Goal: Find specific page/section: Find specific page/section

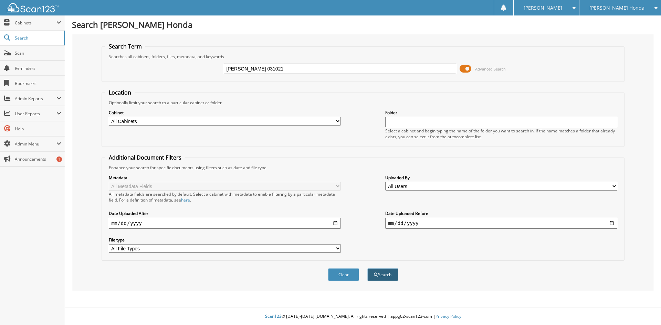
type input "CULBERSON SUSANNA 031021"
click at [394, 272] on button "Search" at bounding box center [382, 275] width 31 height 13
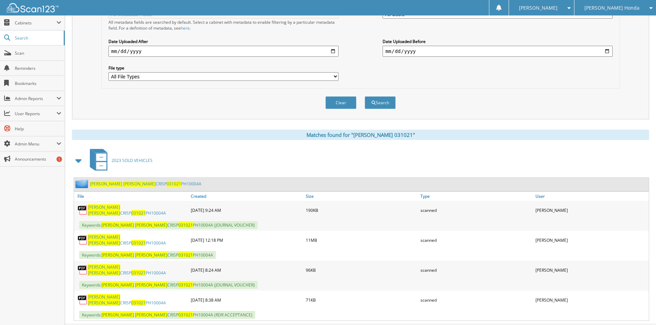
scroll to position [184, 0]
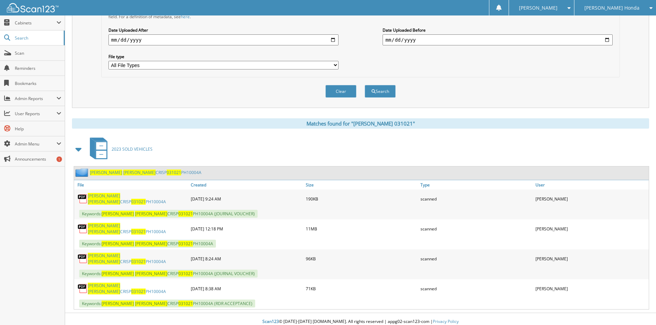
click at [120, 229] on span "[PERSON_NAME]" at bounding box center [104, 232] width 32 height 6
click at [120, 229] on span "SUSANNA" at bounding box center [104, 232] width 32 height 6
click at [28, 54] on span "Scan" at bounding box center [38, 53] width 46 height 6
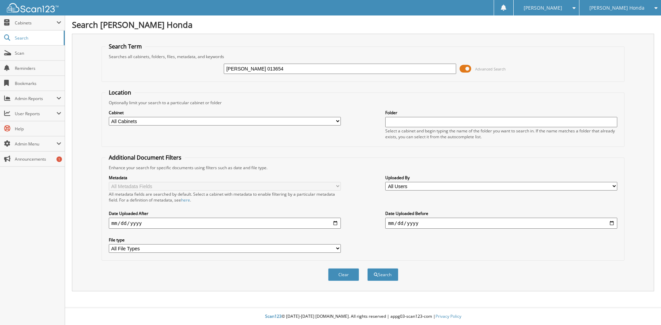
type input "CRAWFORD TERRANCE 013654"
click at [367, 269] on button "Search" at bounding box center [382, 275] width 31 height 13
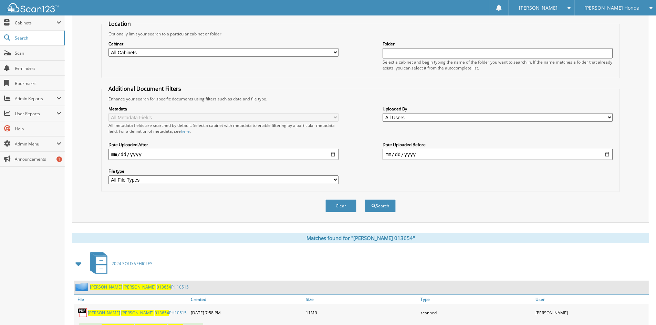
scroll to position [98, 0]
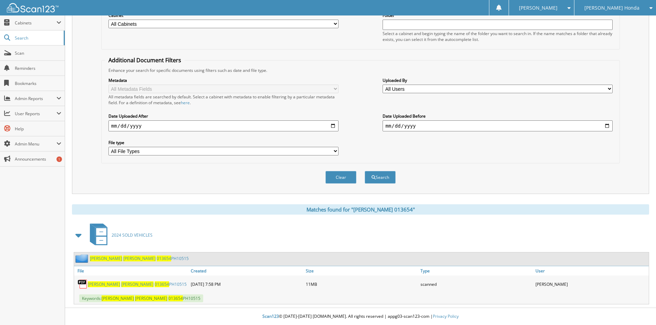
click at [150, 285] on link "CRAWFORD TERRANCE 013654 PH10515" at bounding box center [137, 285] width 99 height 6
click at [28, 51] on span "Scan" at bounding box center [38, 53] width 46 height 6
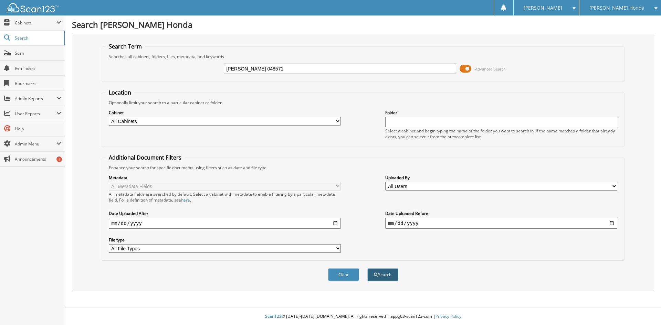
type input "[PERSON_NAME] 048571"
click at [376, 275] on span "submit" at bounding box center [376, 275] width 4 height 4
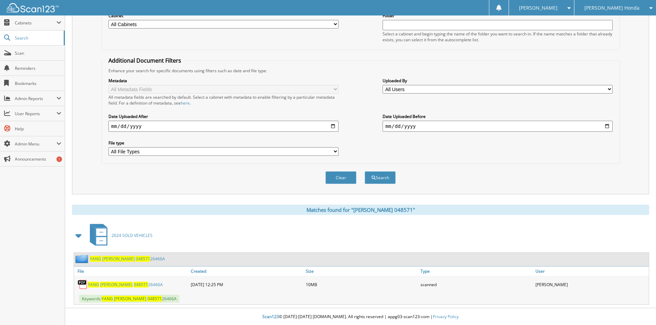
scroll to position [98, 0]
drag, startPoint x: 107, startPoint y: 285, endPoint x: 119, endPoint y: 281, distance: 12.9
click at [107, 284] on span "MOUA" at bounding box center [116, 285] width 32 height 6
click at [14, 56] on link "Scan" at bounding box center [32, 53] width 65 height 15
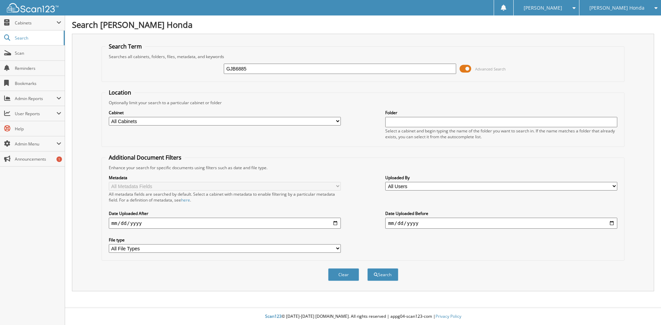
type input "GJB6885"
click at [367, 269] on button "Search" at bounding box center [382, 275] width 31 height 13
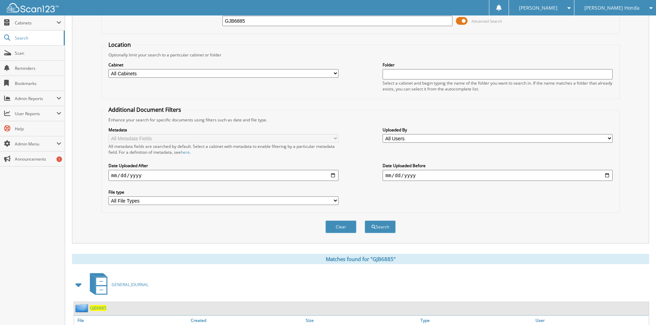
scroll to position [98, 0]
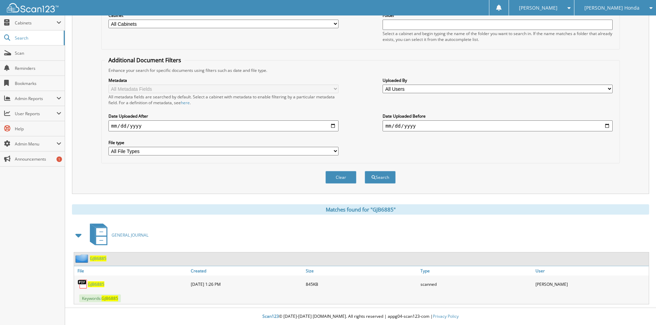
click at [99, 283] on span "GJB6885" at bounding box center [96, 285] width 17 height 6
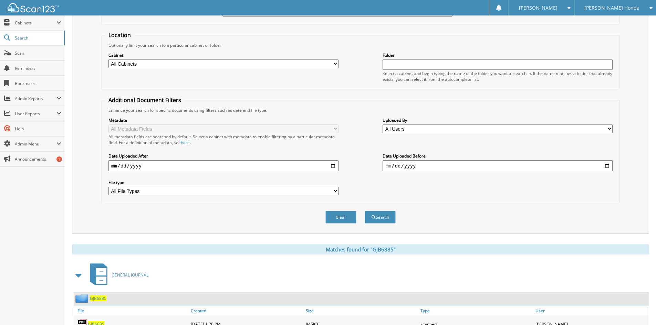
scroll to position [0, 0]
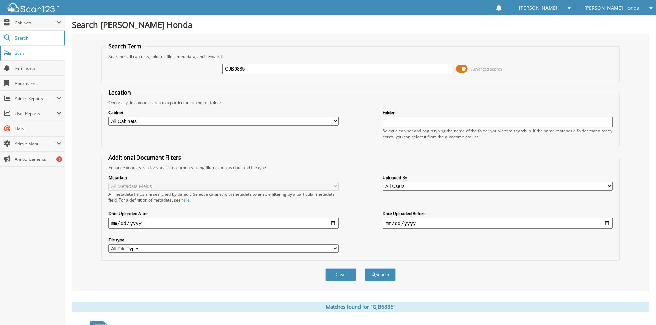
click at [20, 56] on link "Scan" at bounding box center [32, 53] width 65 height 15
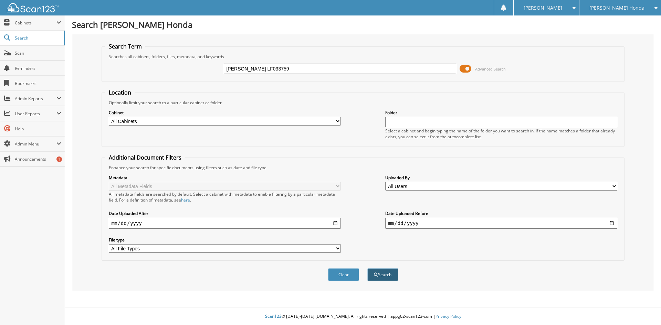
type input "[PERSON_NAME] LF033759"
click at [382, 277] on button "Search" at bounding box center [382, 275] width 31 height 13
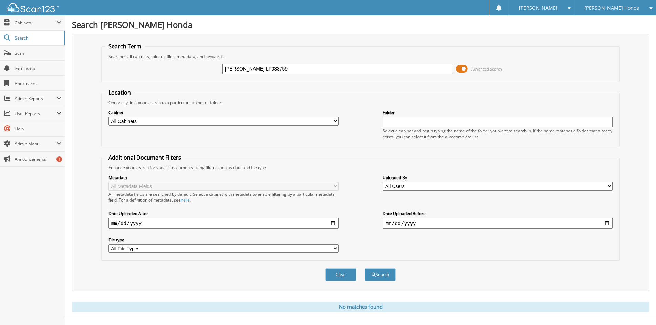
click at [285, 69] on input "THORNBURY BRADY LF033759" at bounding box center [337, 69] width 230 height 10
drag, startPoint x: 310, startPoint y: 66, endPoint x: 138, endPoint y: 73, distance: 171.3
click at [138, 73] on div "THORNBURY BRADY LF033759 Advanced Search" at bounding box center [360, 69] width 511 height 19
type input "[PERSON_NAME] LF033759"
click at [383, 275] on button "Search" at bounding box center [380, 275] width 31 height 13
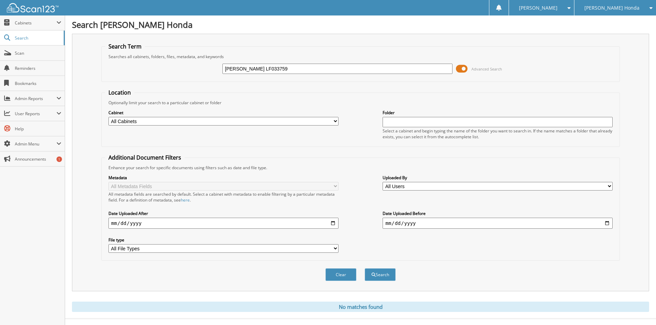
drag, startPoint x: 327, startPoint y: 67, endPoint x: 275, endPoint y: 72, distance: 52.3
click at [275, 72] on input "[PERSON_NAME] LF033759" at bounding box center [337, 69] width 230 height 10
type input "[PERSON_NAME]"
click at [387, 276] on button "Search" at bounding box center [380, 275] width 31 height 13
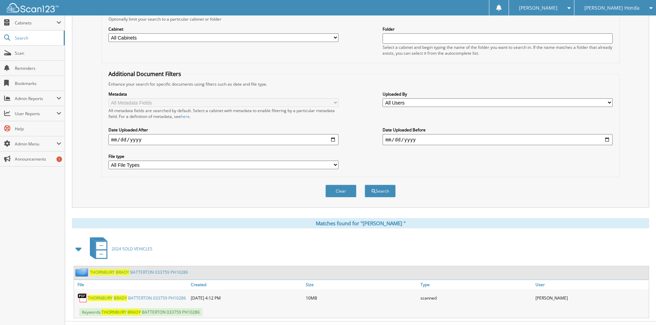
scroll to position [98, 0]
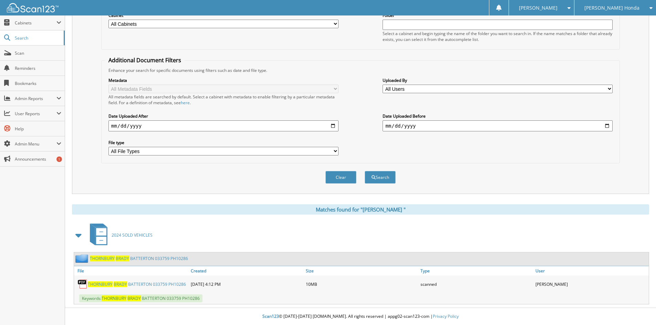
click at [143, 285] on link "T H O R N B U R Y B R A D Y B A T T E R T O N 0 3 3 7 5 9 P H 1 0 2 8 6" at bounding box center [137, 285] width 98 height 6
click at [14, 51] on link "Scan" at bounding box center [32, 53] width 65 height 15
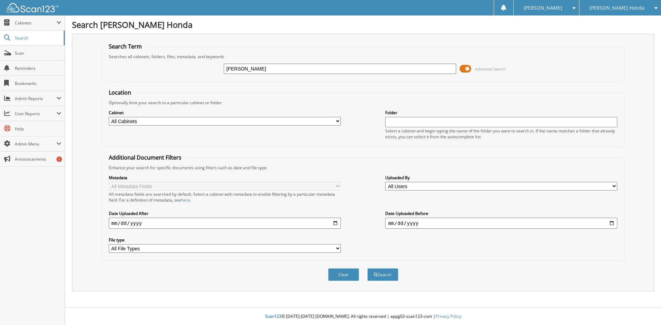
type input "[PERSON_NAME]"
click at [367, 269] on button "Search" at bounding box center [382, 275] width 31 height 13
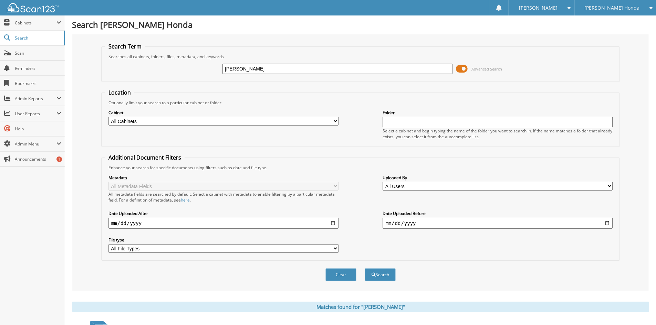
click at [262, 65] on input "GOODSON" at bounding box center [337, 69] width 230 height 10
type input "GOODSON MICHELLE 026292"
click at [382, 275] on button "Search" at bounding box center [380, 275] width 31 height 13
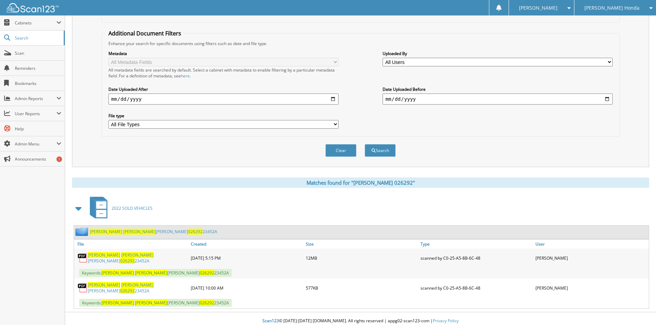
scroll to position [126, 0]
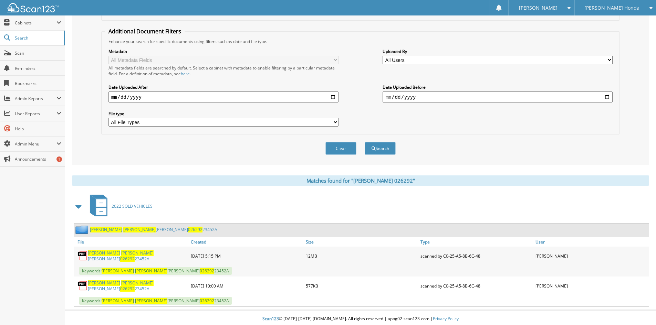
click at [138, 257] on link "GOODSON MICHELLE GILLESPIE 026292 23452A" at bounding box center [138, 256] width 100 height 12
click at [14, 51] on link "Scan" at bounding box center [32, 53] width 65 height 15
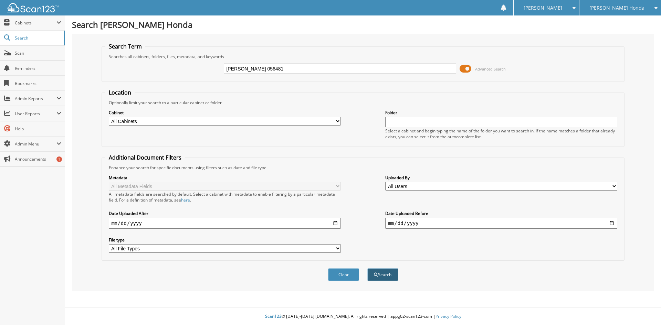
type input "[PERSON_NAME] 056481"
click at [390, 275] on button "Search" at bounding box center [382, 275] width 31 height 13
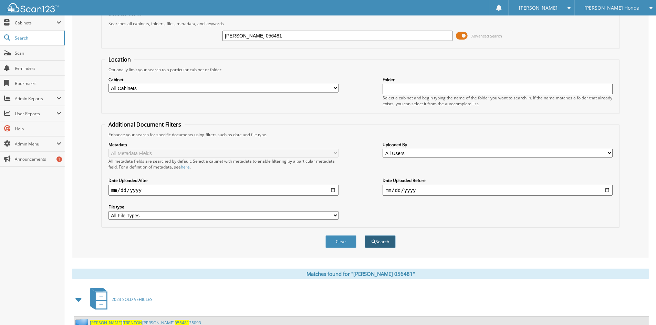
scroll to position [98, 0]
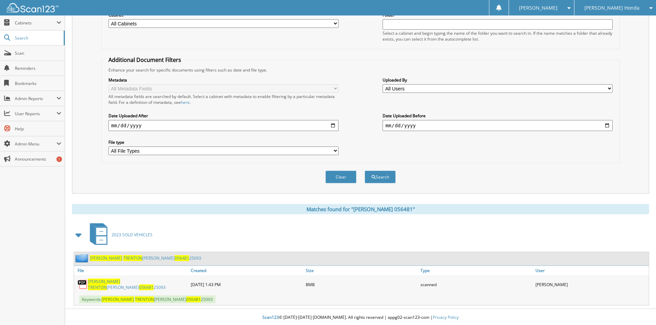
click at [107, 285] on span "TRENTON" at bounding box center [97, 288] width 19 height 6
click at [10, 51] on span at bounding box center [7, 53] width 7 height 6
